Goal: Task Accomplishment & Management: Complete application form

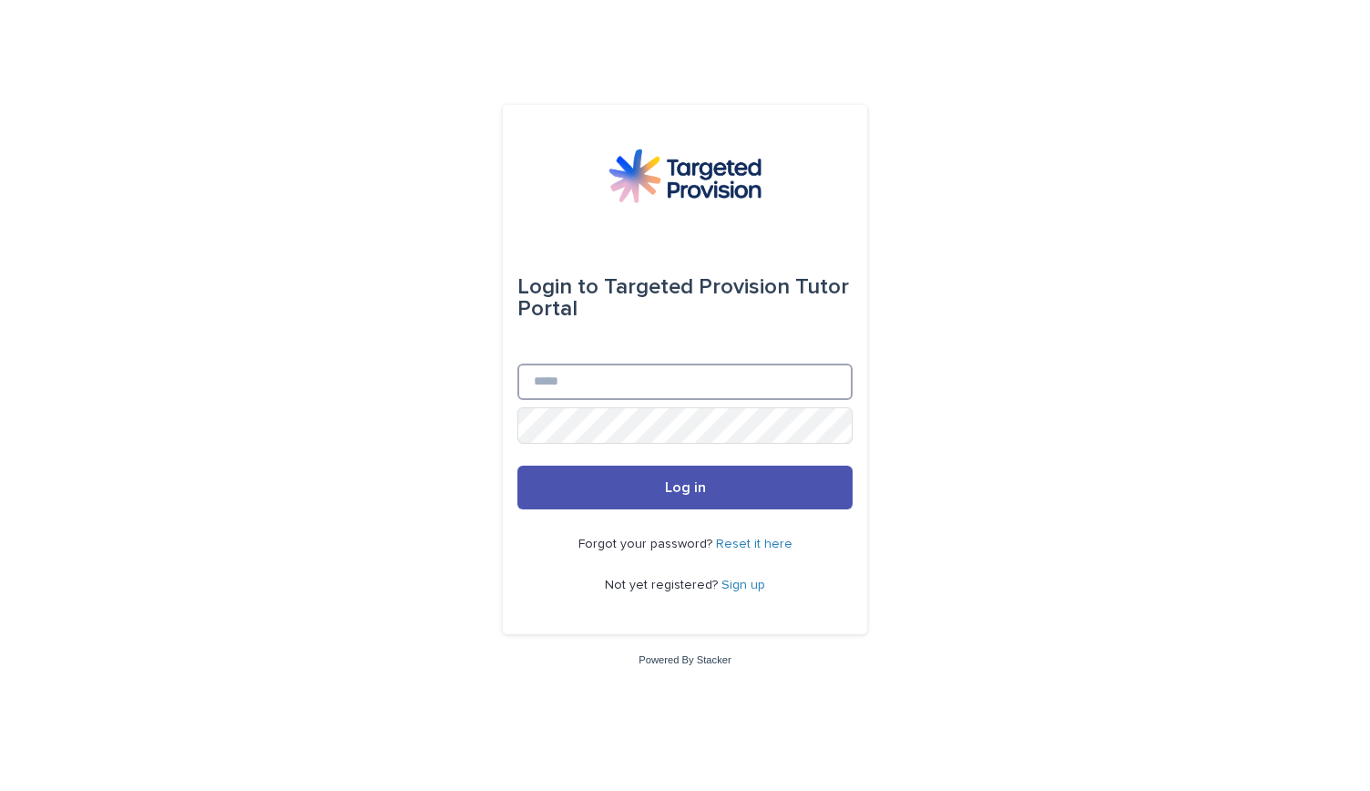
click at [570, 380] on input "Email" at bounding box center [684, 381] width 335 height 36
type input "**********"
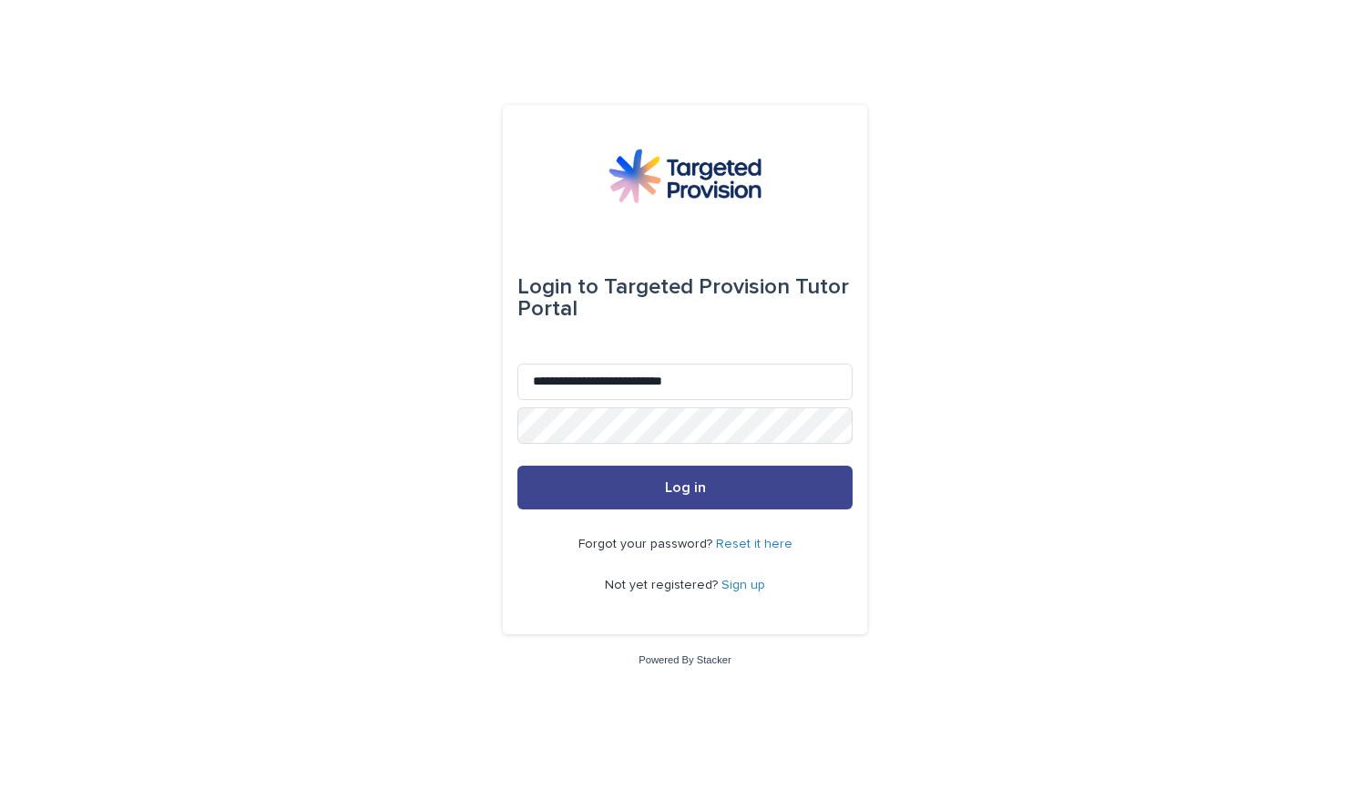
click at [668, 493] on span "Log in" at bounding box center [685, 487] width 41 height 15
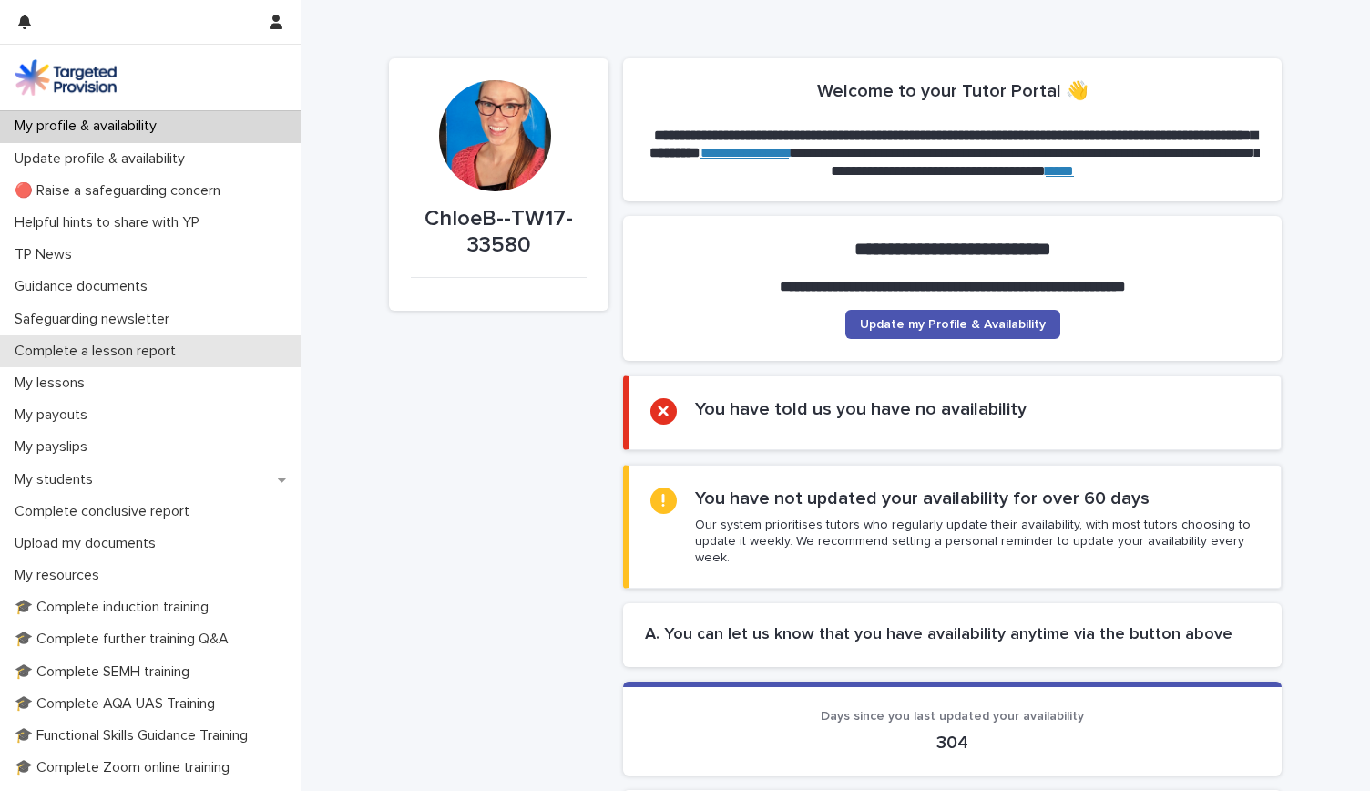
click at [66, 361] on div "Complete a lesson report" at bounding box center [150, 351] width 301 height 32
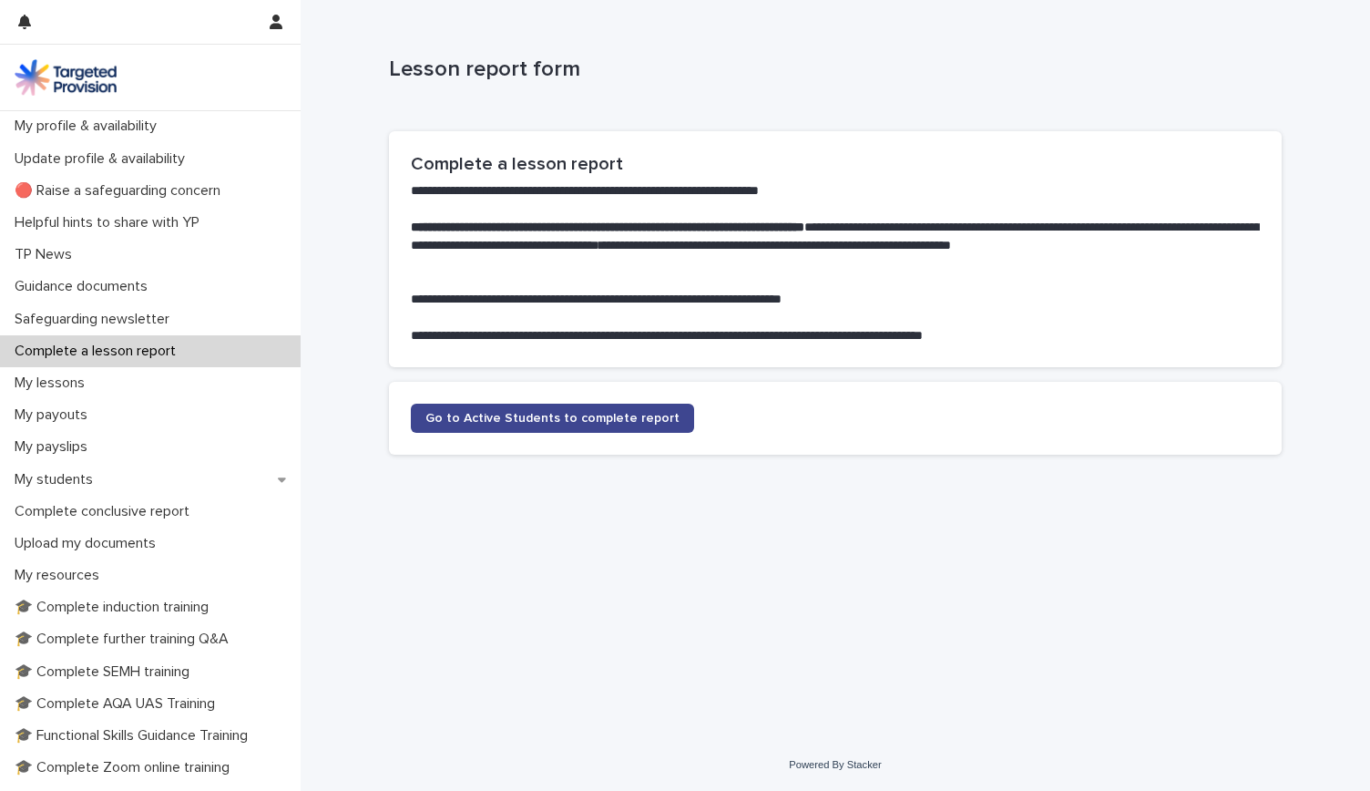
click at [502, 416] on span "Go to Active Students to complete report" at bounding box center [552, 418] width 254 height 13
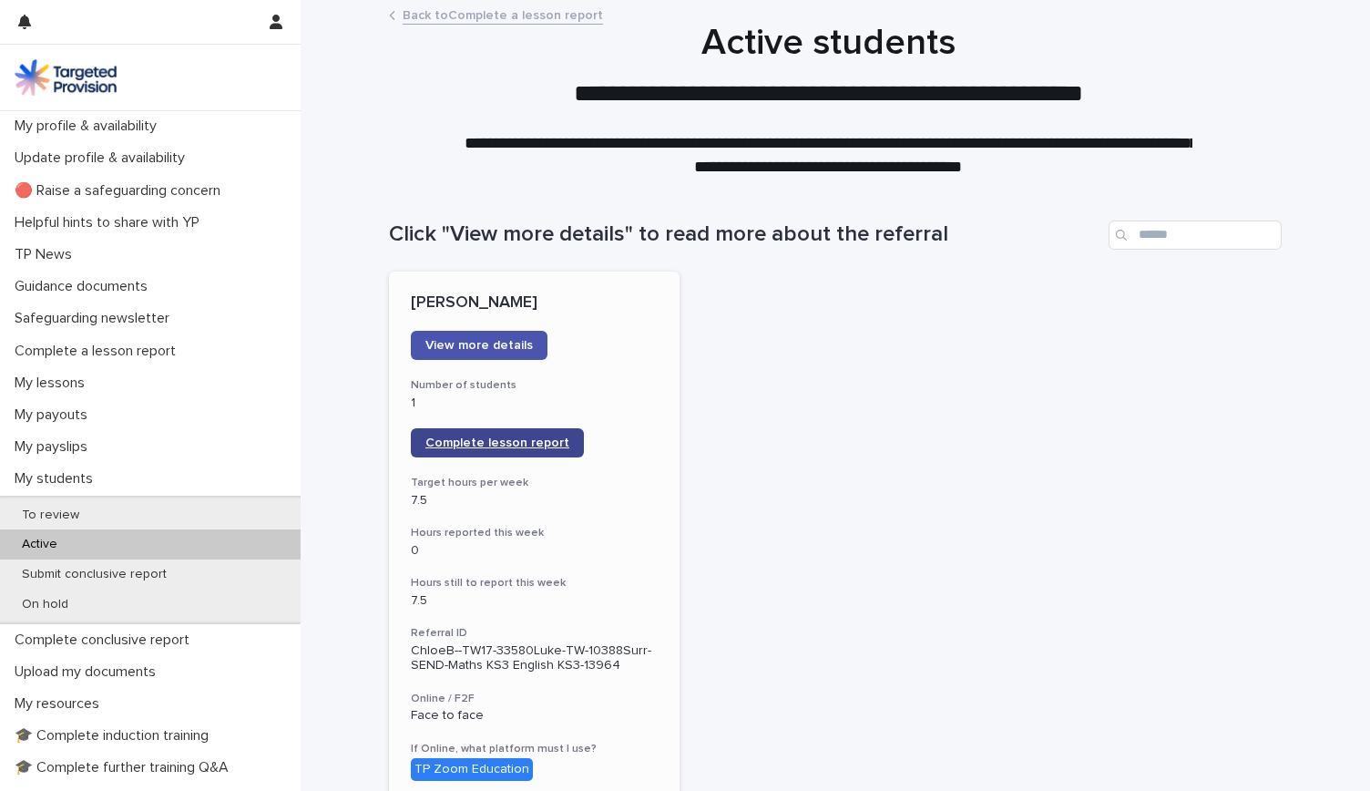
click at [506, 435] on link "Complete lesson report" at bounding box center [497, 442] width 173 height 29
